Goal: Participate in discussion: Engage in conversation with other users on a specific topic

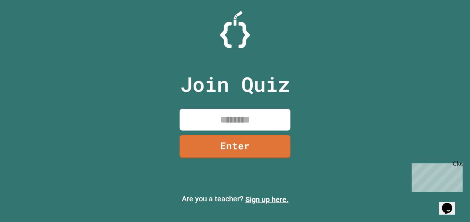
click at [236, 124] on input at bounding box center [234, 120] width 111 height 22
type input "********"
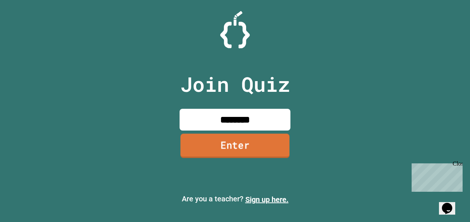
click at [269, 146] on link "Enter" at bounding box center [234, 146] width 109 height 24
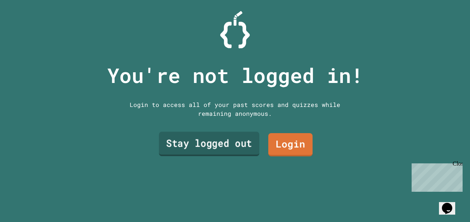
click at [223, 132] on link "Stay logged out" at bounding box center [209, 144] width 100 height 24
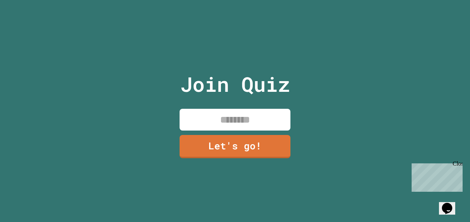
click at [227, 113] on input at bounding box center [234, 120] width 111 height 22
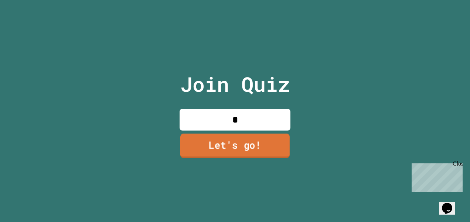
type input "*"
click at [236, 145] on link "Let's go!" at bounding box center [234, 146] width 109 height 24
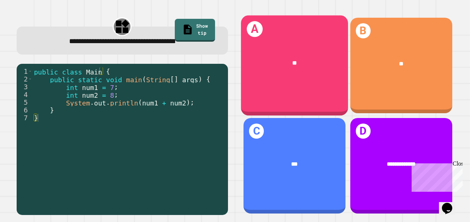
click at [277, 88] on div "A **" at bounding box center [294, 66] width 107 height 100
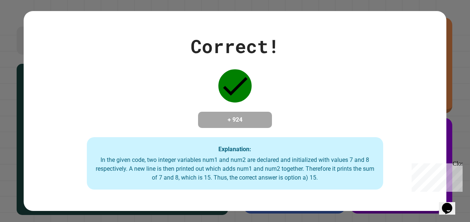
click at [277, 88] on div "Correct! + 924 Explanation: In the given code, two integer variables num1 and n…" at bounding box center [235, 110] width 423 height 157
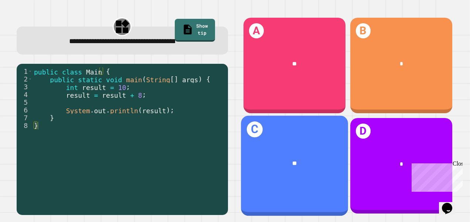
click at [310, 150] on div "**" at bounding box center [294, 164] width 107 height 32
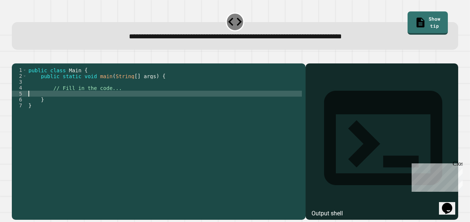
click at [157, 104] on div "public class Main { public static void main ( String [ ] args ) { // Fill in th…" at bounding box center [164, 132] width 275 height 130
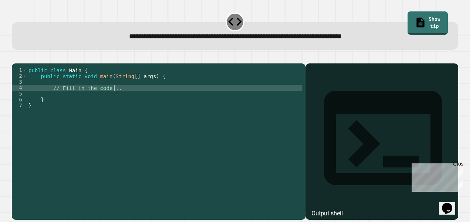
click at [155, 97] on div "public class Main { public static void main ( String [ ] args ) { // Fill in th…" at bounding box center [164, 132] width 275 height 130
type textarea "**********"
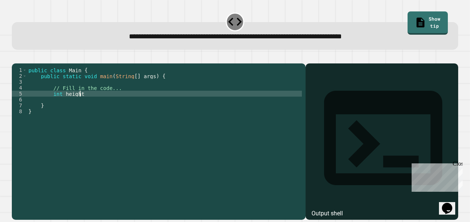
scroll to position [0, 3]
type textarea "*"
click at [19, 63] on div at bounding box center [235, 59] width 446 height 9
click at [16, 57] on icon "button" at bounding box center [16, 57] width 0 height 0
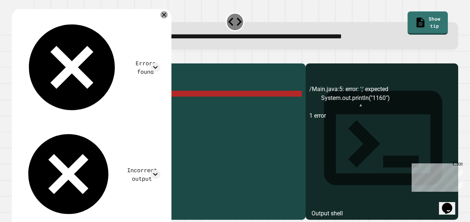
click at [131, 103] on div "public class Main { public static void main ( String [ ] args ) { // Fill in th…" at bounding box center [164, 132] width 275 height 130
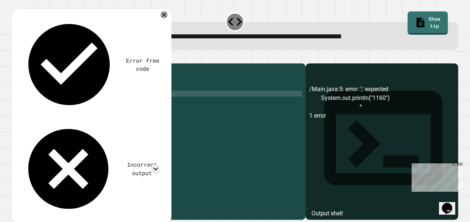
scroll to position [0, 7]
type textarea "**********"
click at [16, 57] on icon "button" at bounding box center [16, 57] width 0 height 0
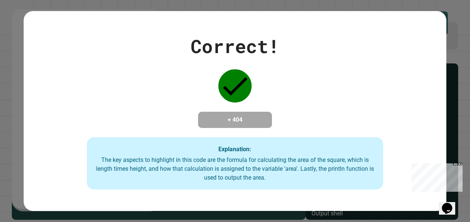
click at [347, 117] on div "Correct! + 404 Explanation: The key aspects to highlight in this code are the f…" at bounding box center [235, 110] width 423 height 157
drag, startPoint x: 347, startPoint y: 117, endPoint x: 427, endPoint y: 27, distance: 120.0
click at [427, 32] on div "Correct! + 404 Explanation: The key aspects to highlight in this code are the f…" at bounding box center [235, 110] width 423 height 157
click at [452, 208] on icon "Opens Chat This icon Opens the chat window." at bounding box center [447, 209] width 12 height 12
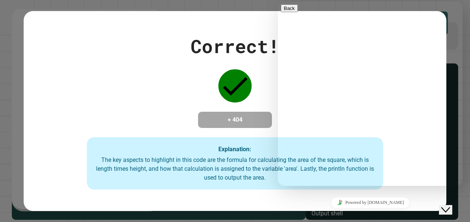
click at [452, 208] on button "Close Chat This icon closes the chat window." at bounding box center [445, 210] width 13 height 10
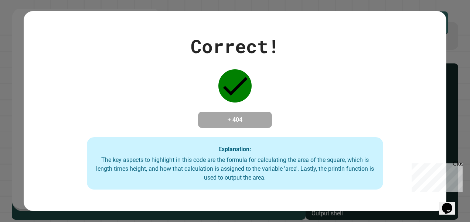
click at [452, 208] on icon "Opens Chat This icon Opens the chat window." at bounding box center [447, 209] width 12 height 12
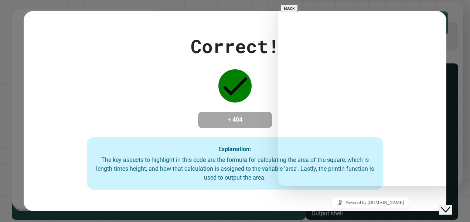
click at [452, 208] on button "Close Chat This icon closes the chat window." at bounding box center [445, 210] width 13 height 10
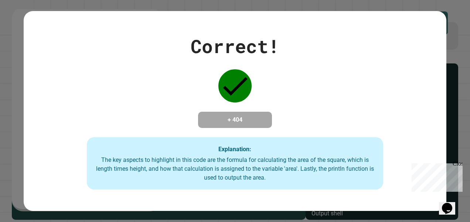
click at [452, 208] on icon "Opens Chat This icon Opens the chat window." at bounding box center [447, 209] width 12 height 12
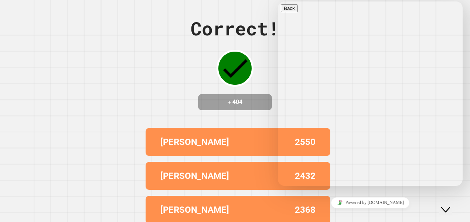
click at [459, 196] on div "Close Chat This icon closes the chat window." at bounding box center [450, 196] width 18 height 0
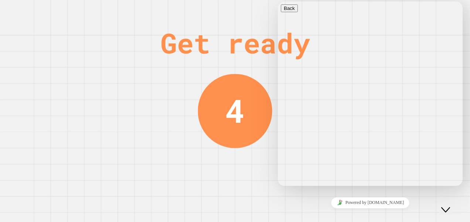
click at [450, 207] on div "Close Chat This icon closes the chat window." at bounding box center [445, 210] width 9 height 9
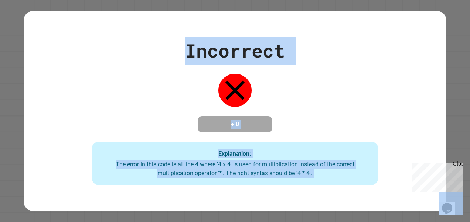
click at [458, 127] on div "Incorrect + 0 Explanation: The error in this code is at line 4 where '4 x 4' is…" at bounding box center [235, 111] width 470 height 222
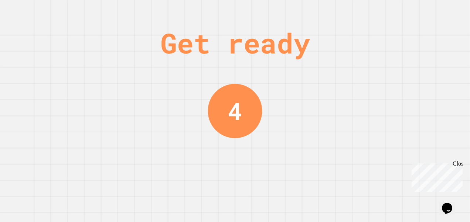
scroll to position [0, 0]
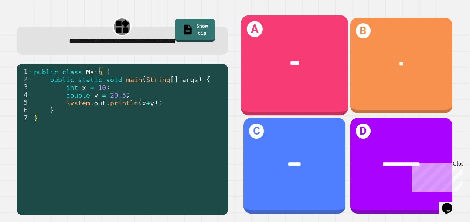
click at [305, 87] on div "A ****" at bounding box center [294, 66] width 107 height 100
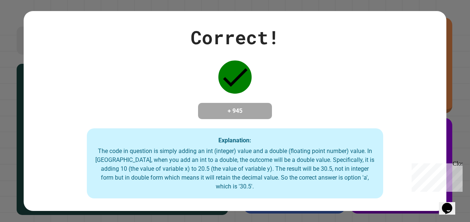
click at [441, 206] on div "Opens Chat This icon Opens the chat window." at bounding box center [447, 209] width 12 height 12
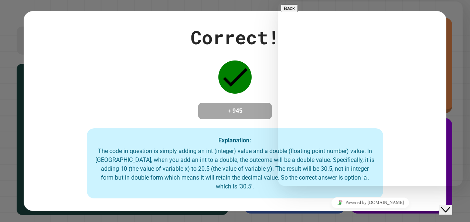
click at [278, 1] on div "Rate this chat Upload File Insert emoji" at bounding box center [278, 1] width 0 height 0
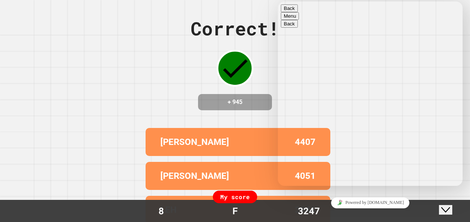
click at [278, 1] on textarea at bounding box center [278, 1] width 0 height 0
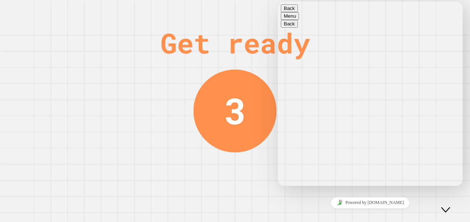
type textarea "*********"
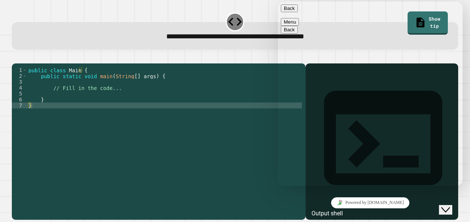
click at [450, 207] on div "Close Chat This icon closes the chat window." at bounding box center [445, 210] width 9 height 9
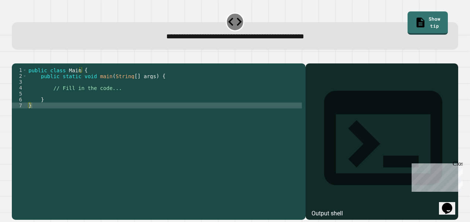
click at [188, 106] on div "public class Main { public static void main ( String [ ] args ) { // Fill in th…" at bounding box center [164, 132] width 275 height 130
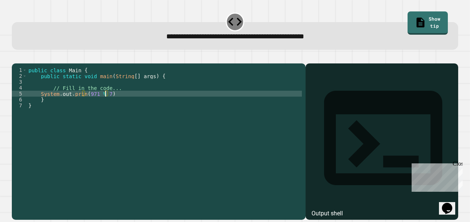
scroll to position [0, 5]
click at [16, 57] on icon "button" at bounding box center [16, 57] width 0 height 0
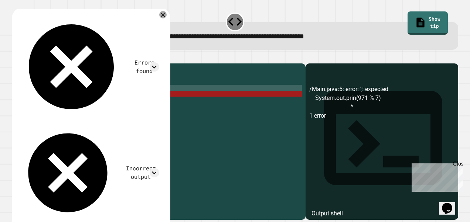
click at [112, 99] on div "public class Main { public static void main ( String [ ] args ) { // Fill in th…" at bounding box center [164, 132] width 275 height 130
click at [113, 105] on div "public class Main { public static void main ( String [ ] args ) { // Fill in th…" at bounding box center [164, 132] width 275 height 130
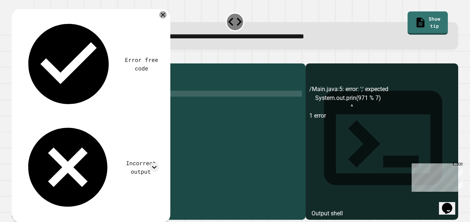
click at [23, 62] on icon "button" at bounding box center [20, 61] width 4 height 5
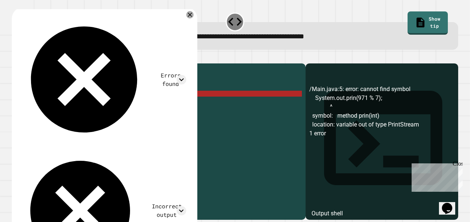
click at [80, 104] on div "public class Main { public static void main ( String [ ] args ) { // Fill in th…" at bounding box center [164, 132] width 275 height 130
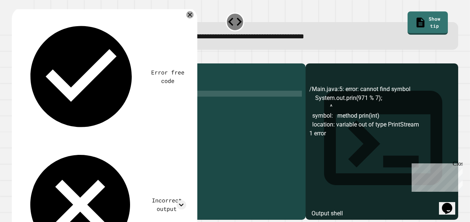
scroll to position [0, 4]
type textarea "**********"
click at [16, 57] on icon "button" at bounding box center [16, 57] width 0 height 0
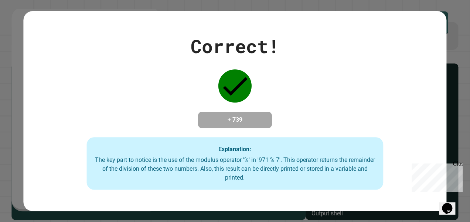
scroll to position [0, 0]
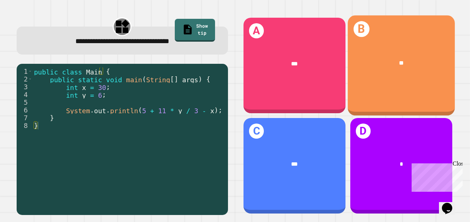
click at [361, 68] on div "**" at bounding box center [400, 64] width 107 height 32
